Goal: Task Accomplishment & Management: Manage account settings

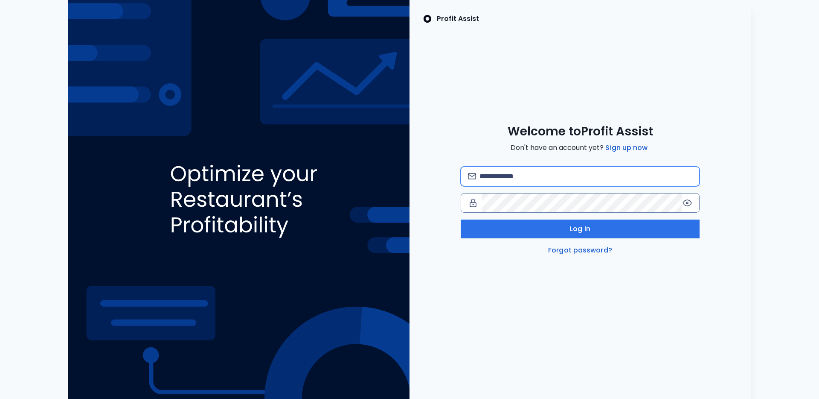
click at [557, 167] on input "email" at bounding box center [586, 176] width 213 height 19
click at [0, 374] on com-1password-button at bounding box center [0, 399] width 0 height 0
type input "**********"
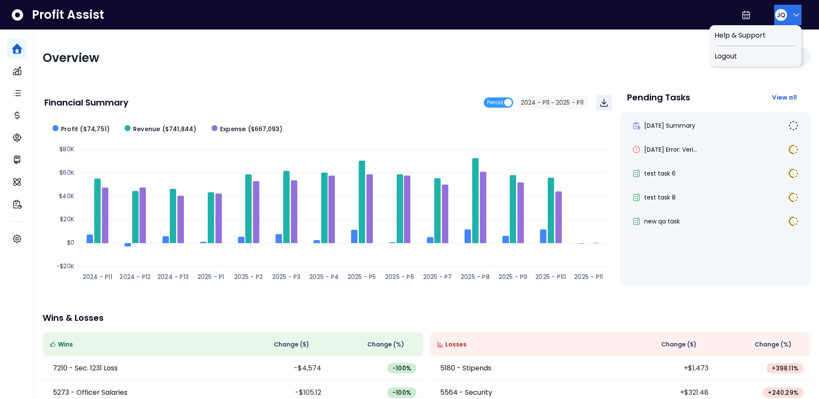
click at [800, 18] on button "JQ" at bounding box center [787, 15] width 27 height 20
click at [750, 55] on span "Logout" at bounding box center [756, 56] width 82 height 10
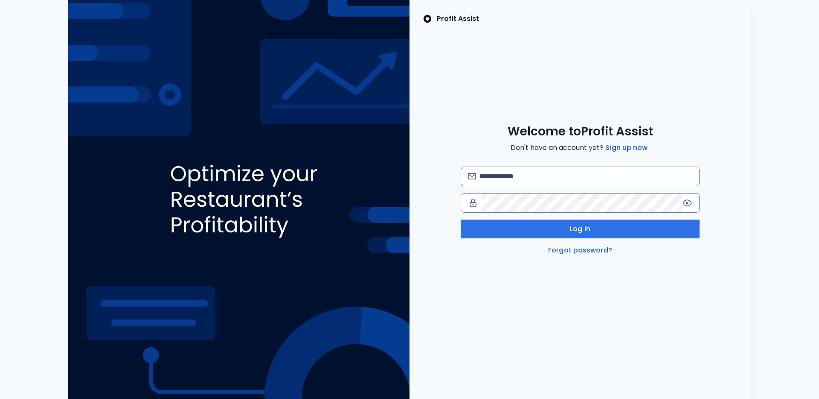
click at [703, 96] on div "Profit Assist Welcome to Profit Assist Don't have an account yet? Sign up now L…" at bounding box center [580, 199] width 341 height 399
click at [581, 179] on input "email" at bounding box center [586, 176] width 213 height 19
